Goal: Information Seeking & Learning: Learn about a topic

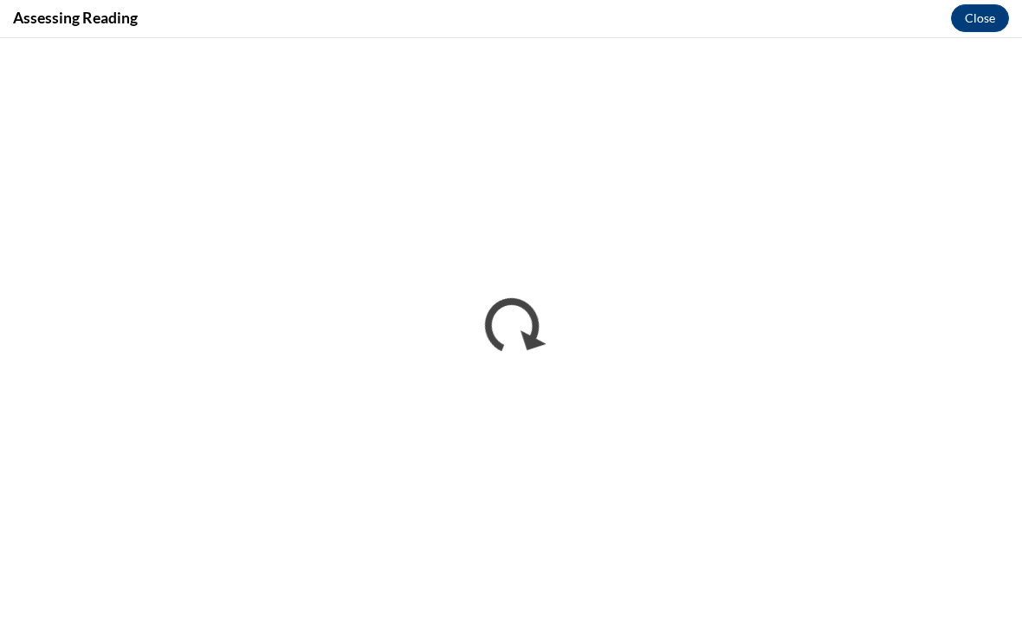
scroll to position [506, 0]
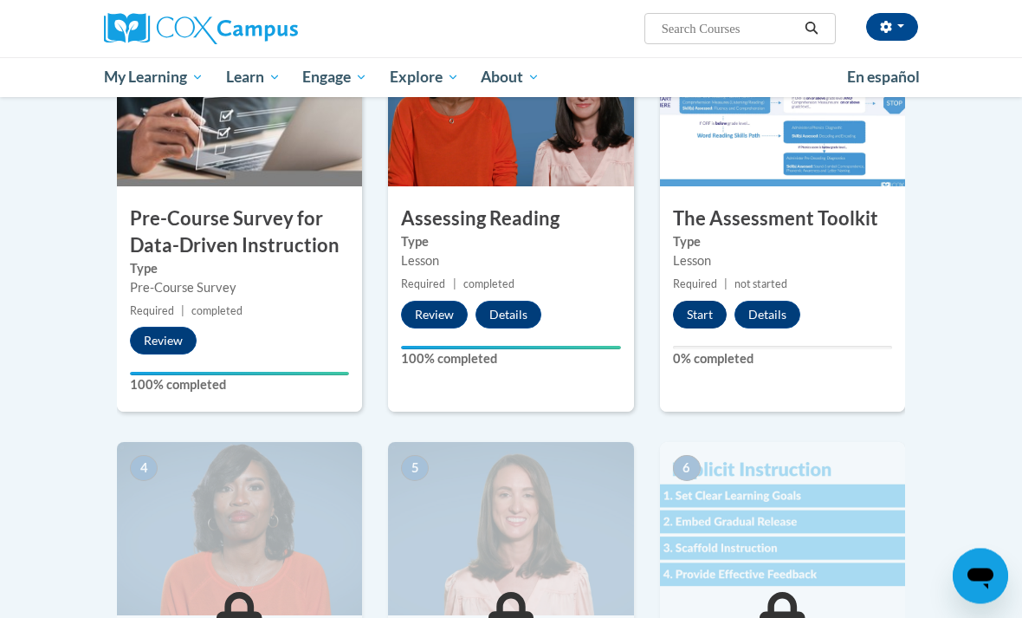
scroll to position [439, 0]
click at [698, 321] on button "Start" at bounding box center [700, 315] width 54 height 28
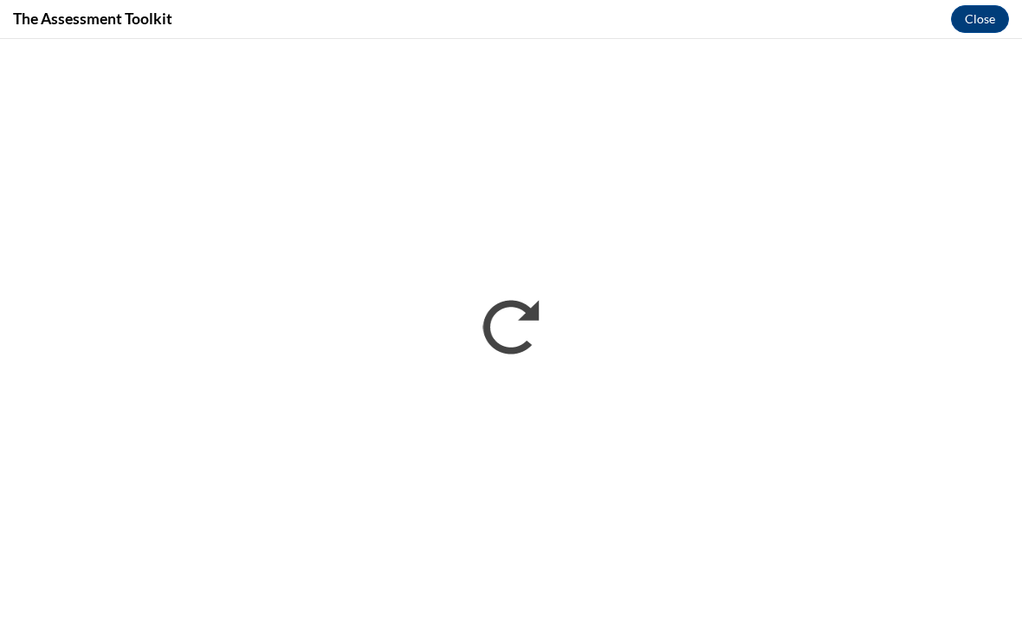
scroll to position [438, 0]
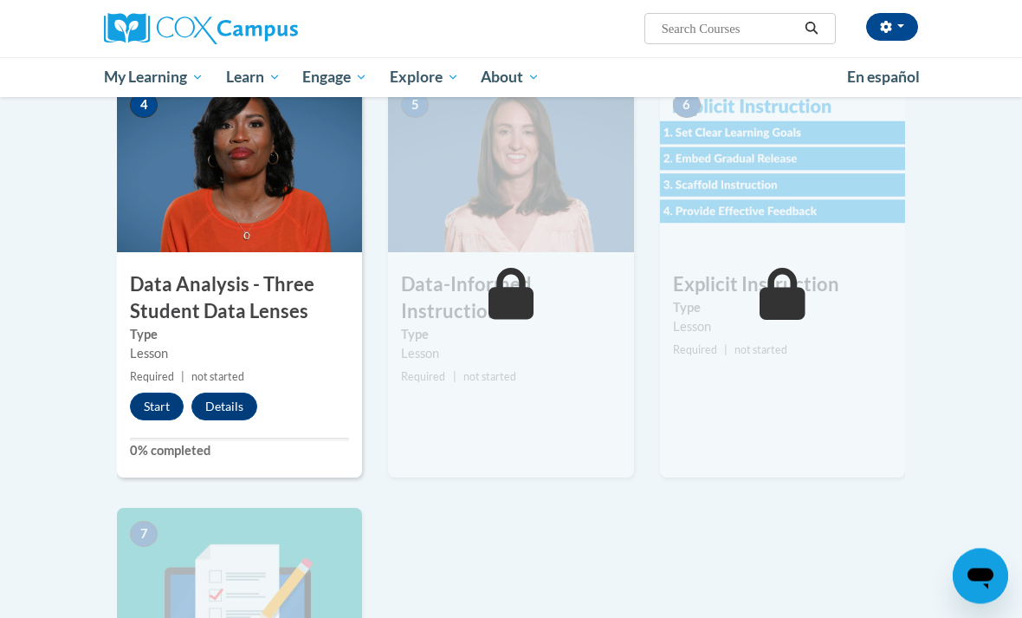
scroll to position [802, 0]
click at [148, 393] on button "Start" at bounding box center [157, 407] width 54 height 28
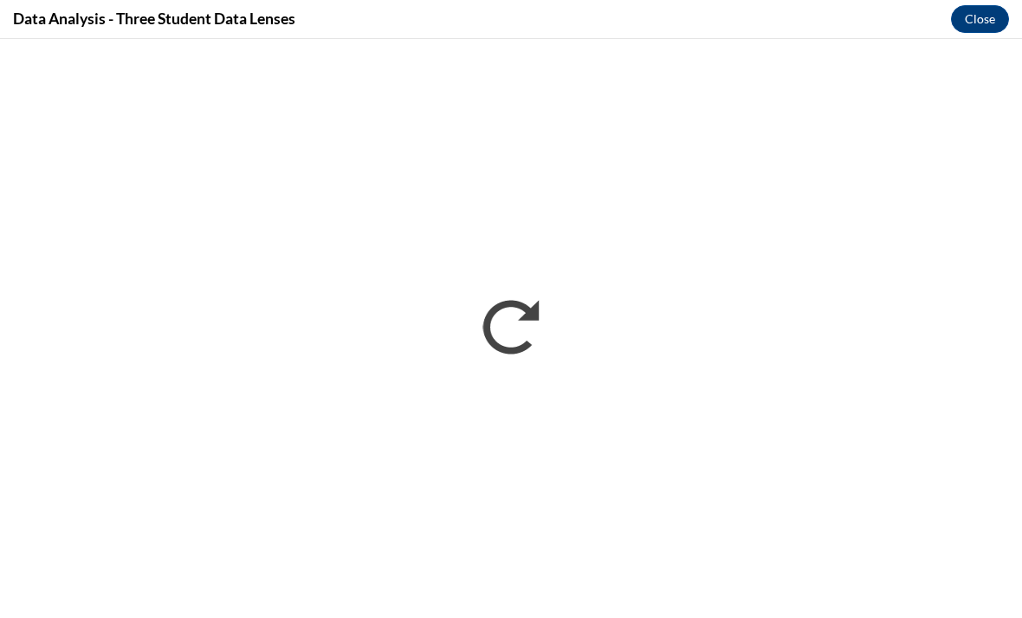
scroll to position [1423, 0]
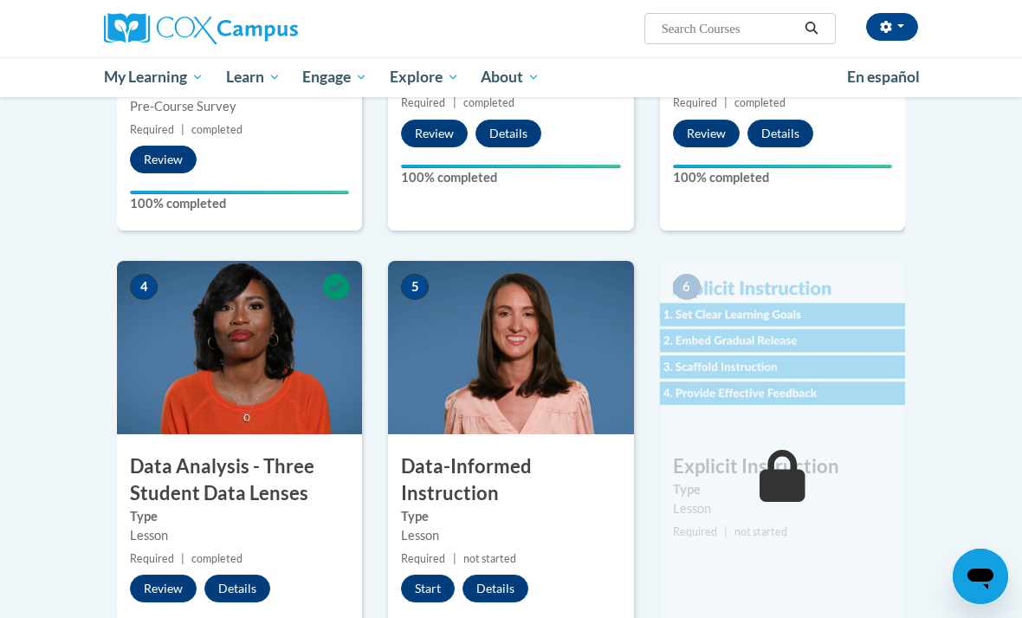
scroll to position [619, 0]
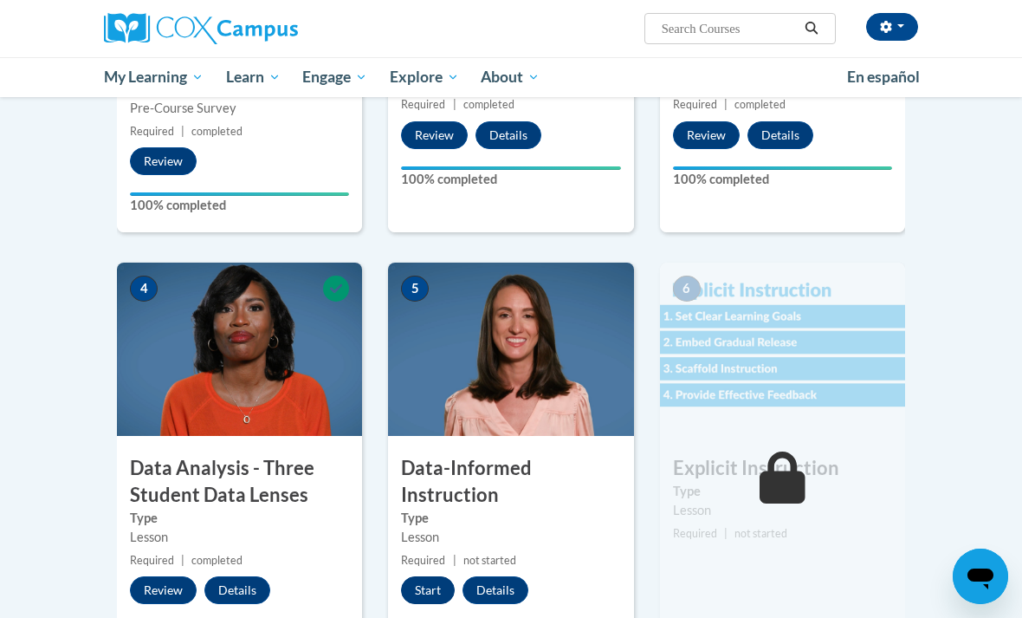
click at [421, 591] on button "Start" at bounding box center [428, 590] width 54 height 28
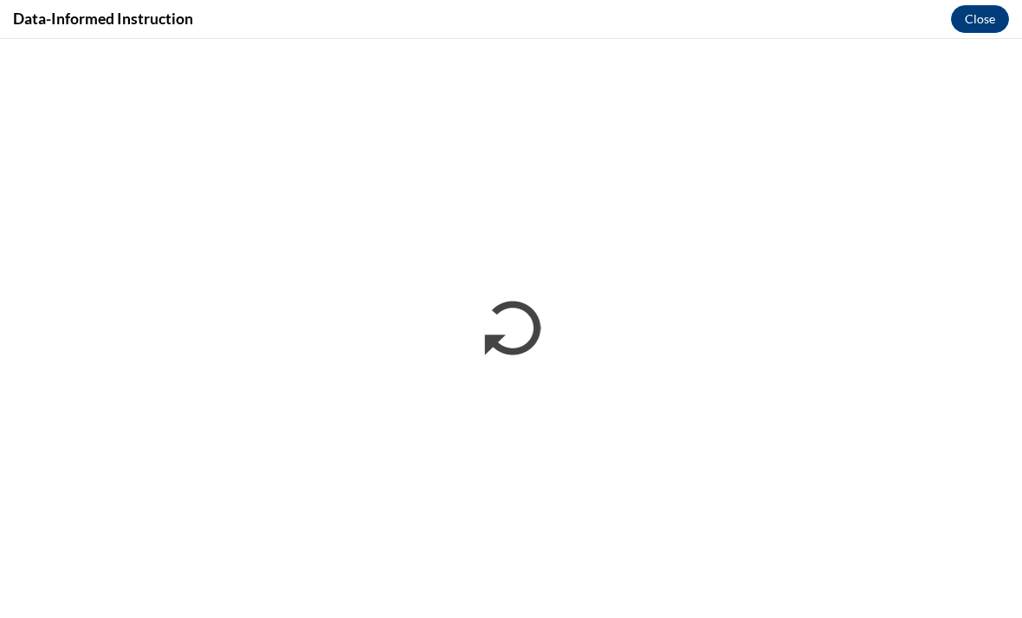
scroll to position [1423, 0]
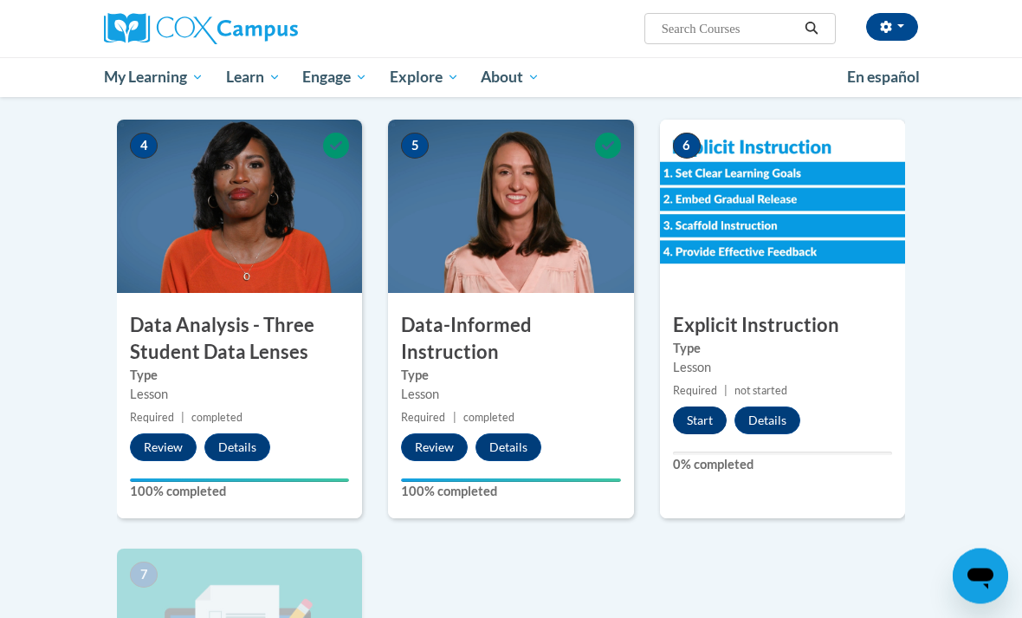
scroll to position [762, 0]
click at [685, 414] on button "Start" at bounding box center [700, 420] width 54 height 28
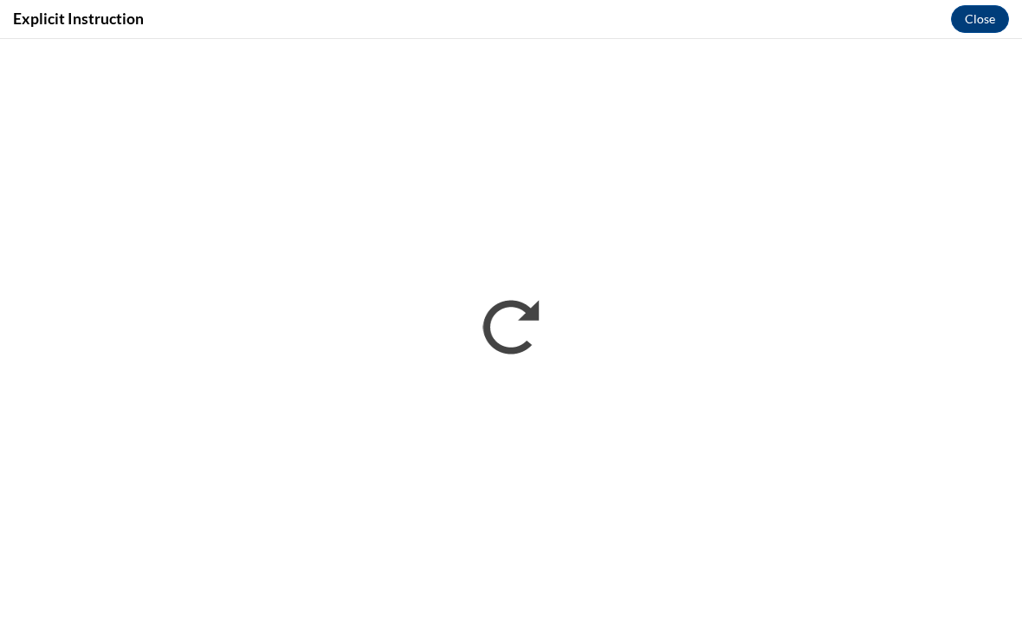
scroll to position [0, 0]
